Goal: Task Accomplishment & Management: Manage account settings

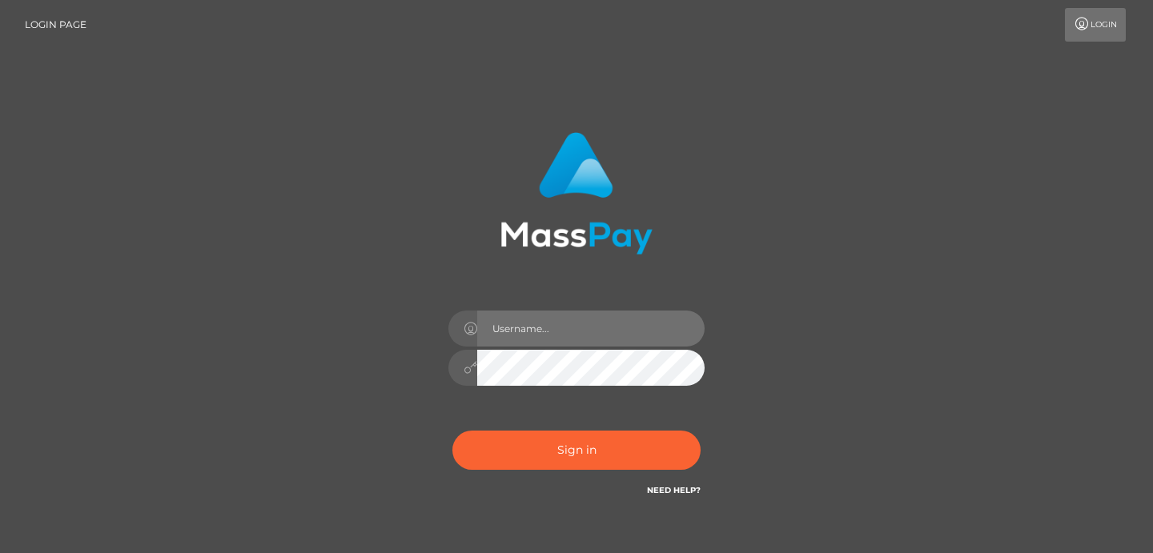
click at [525, 334] on input "text" at bounding box center [590, 329] width 227 height 36
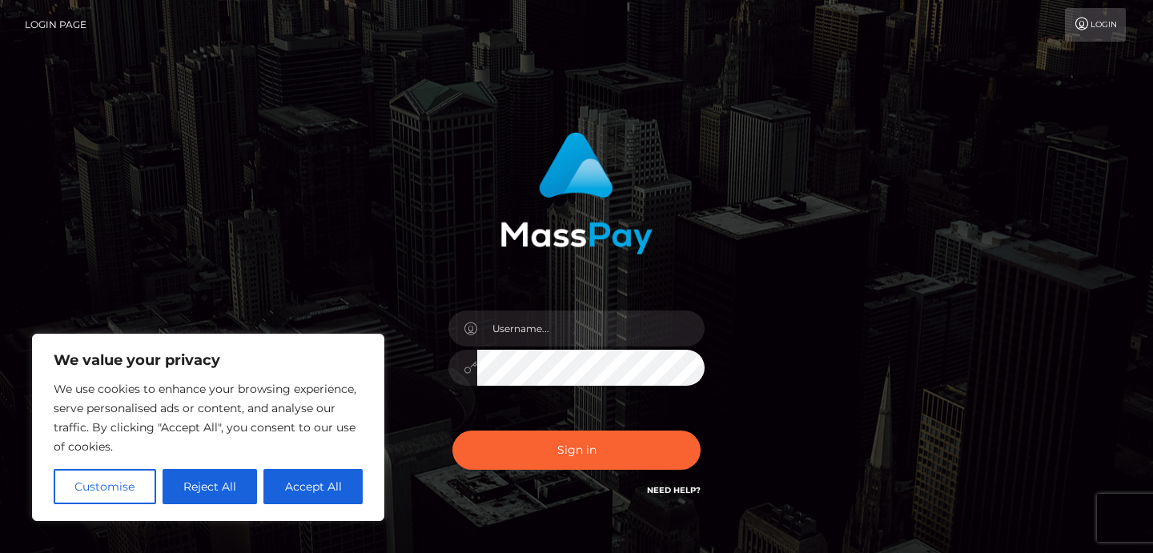
click at [346, 479] on button "Accept All" at bounding box center [312, 486] width 99 height 35
checkbox input "true"
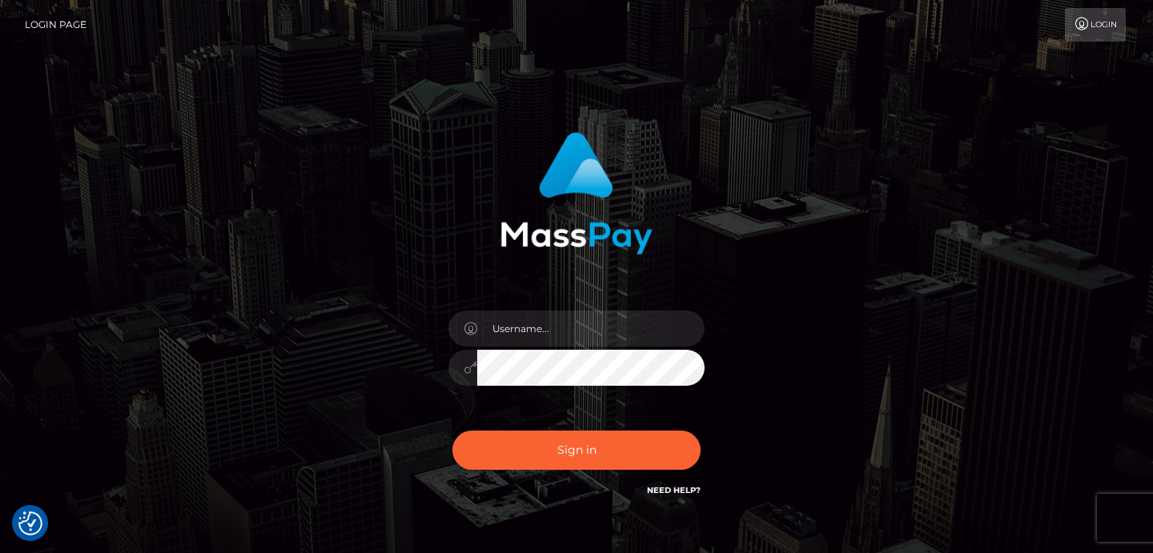
click at [557, 347] on div at bounding box center [576, 360] width 280 height 122
click at [547, 335] on input "text" at bounding box center [590, 329] width 227 height 36
type input "goddessgiulietta@gmail.com"
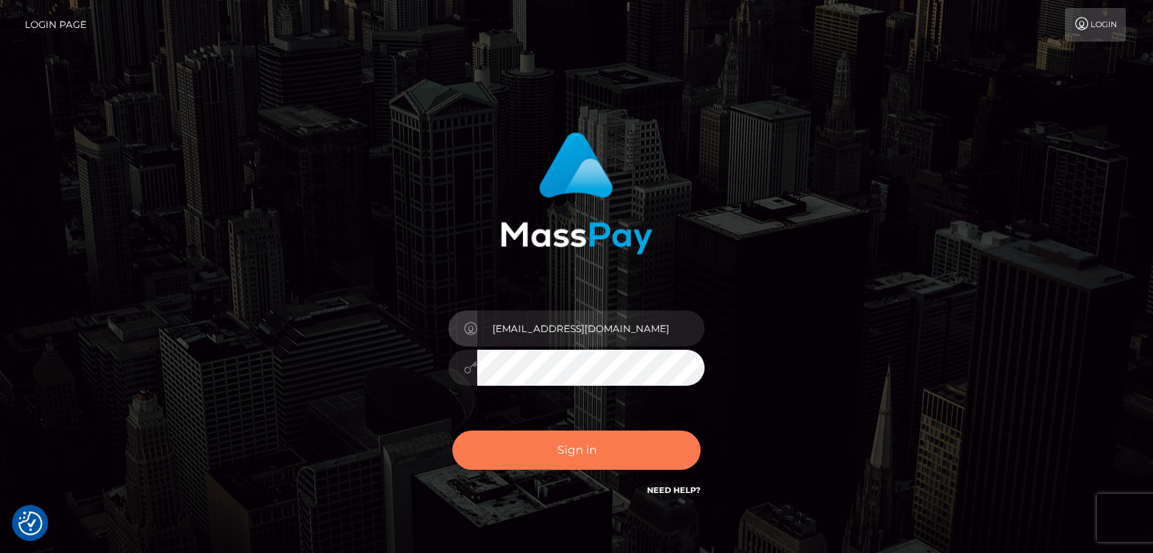
click at [574, 447] on button "Sign in" at bounding box center [576, 450] width 248 height 39
